Goal: Information Seeking & Learning: Learn about a topic

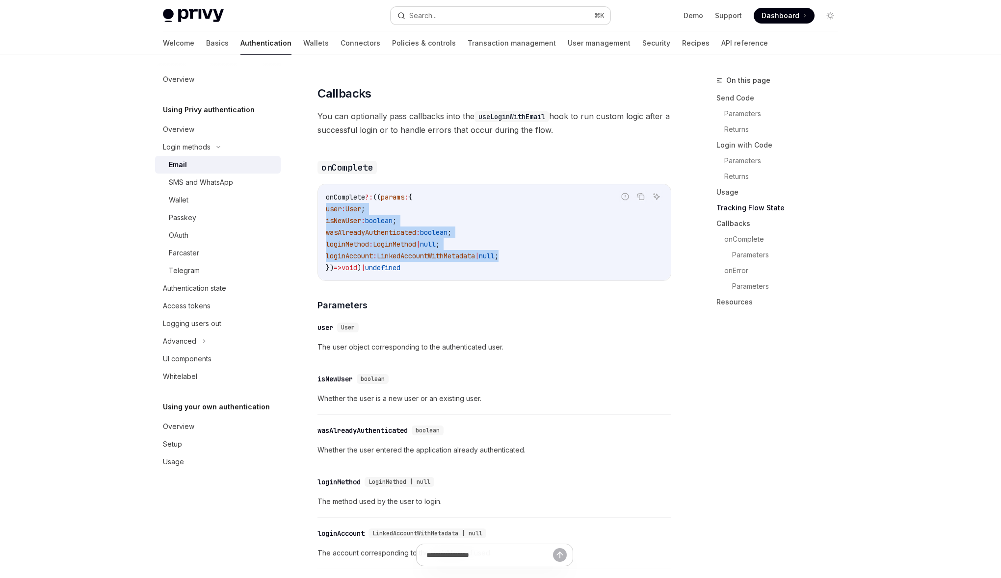
click at [488, 9] on button "Search... ⌘ K" at bounding box center [500, 16] width 220 height 18
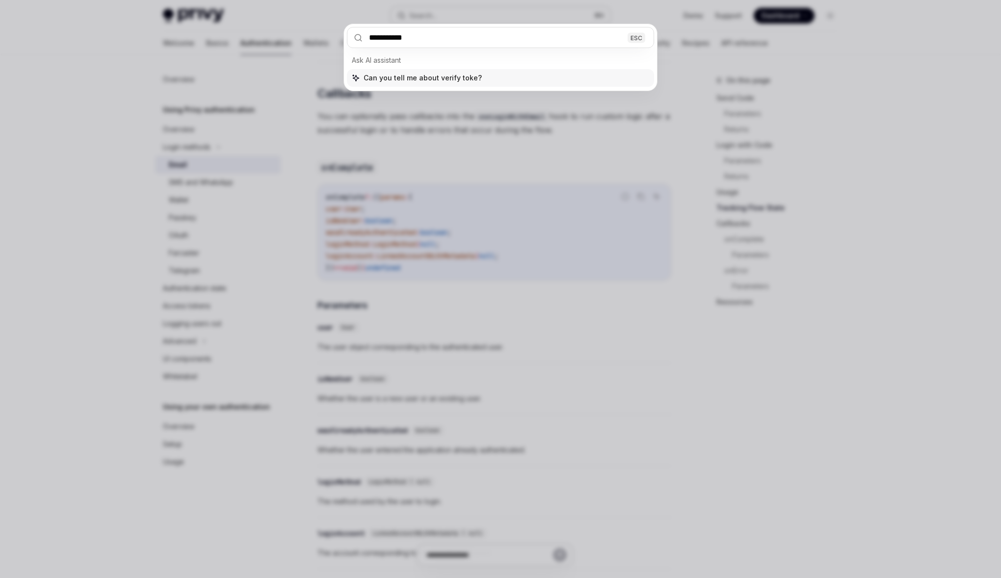
type input "**********"
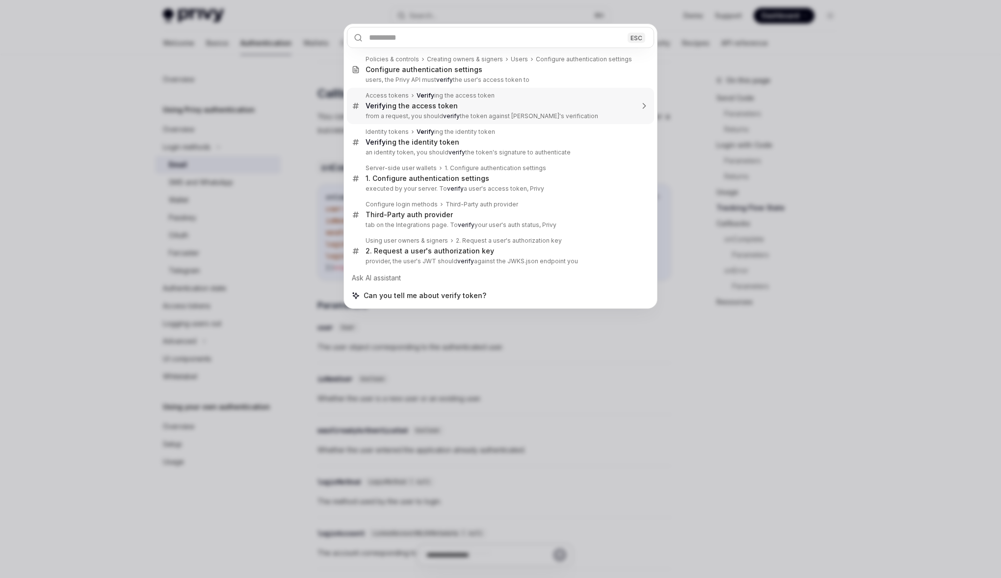
type textarea "*"
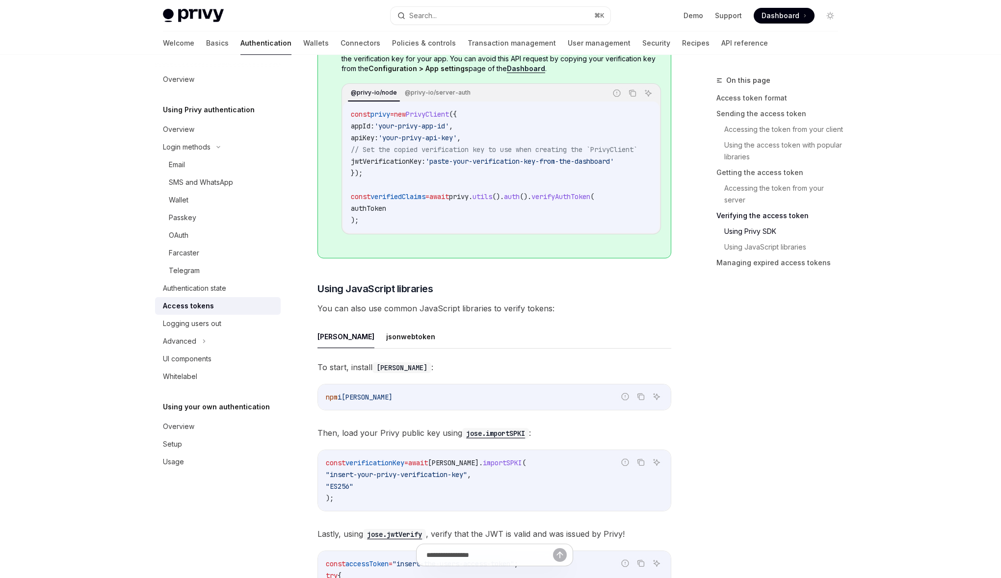
scroll to position [1985, 0]
click at [448, 119] on span "PrivyClient" at bounding box center [427, 116] width 43 height 9
copy span "PrivyClient"
